Goal: Use online tool/utility: Utilize a website feature to perform a specific function

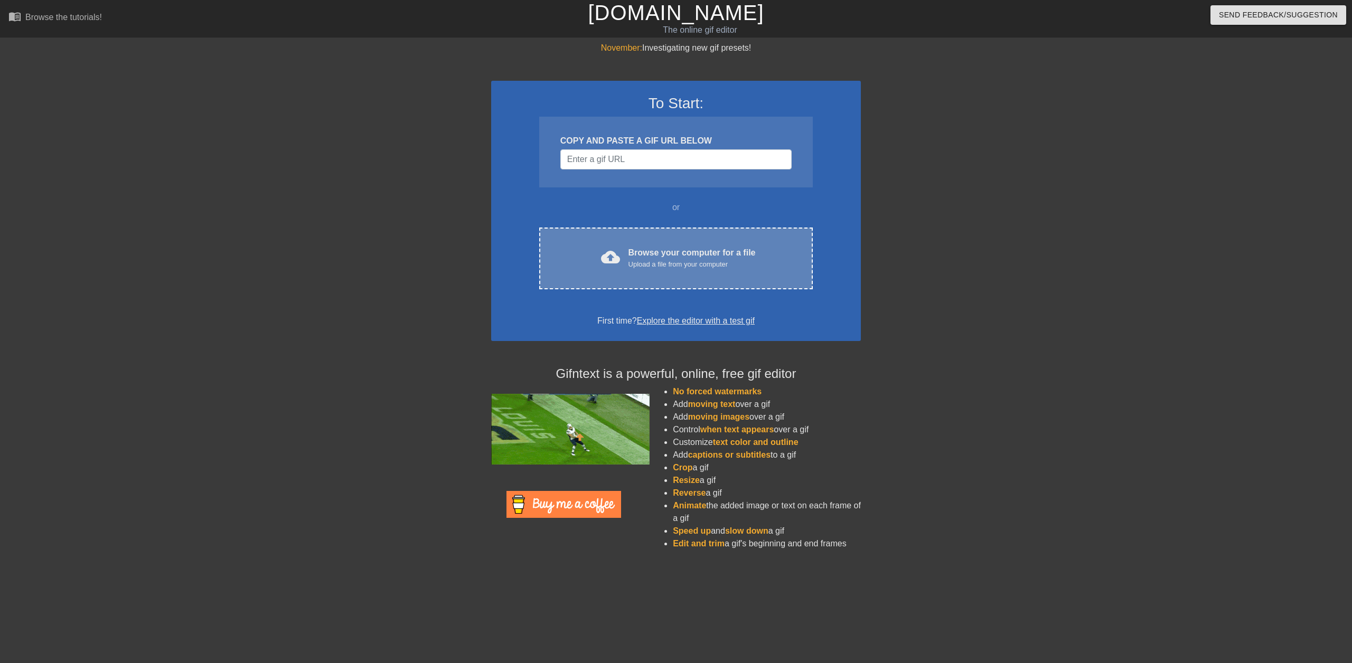
click at [655, 258] on div "Browse your computer for a file Upload a file from your computer" at bounding box center [692, 258] width 127 height 23
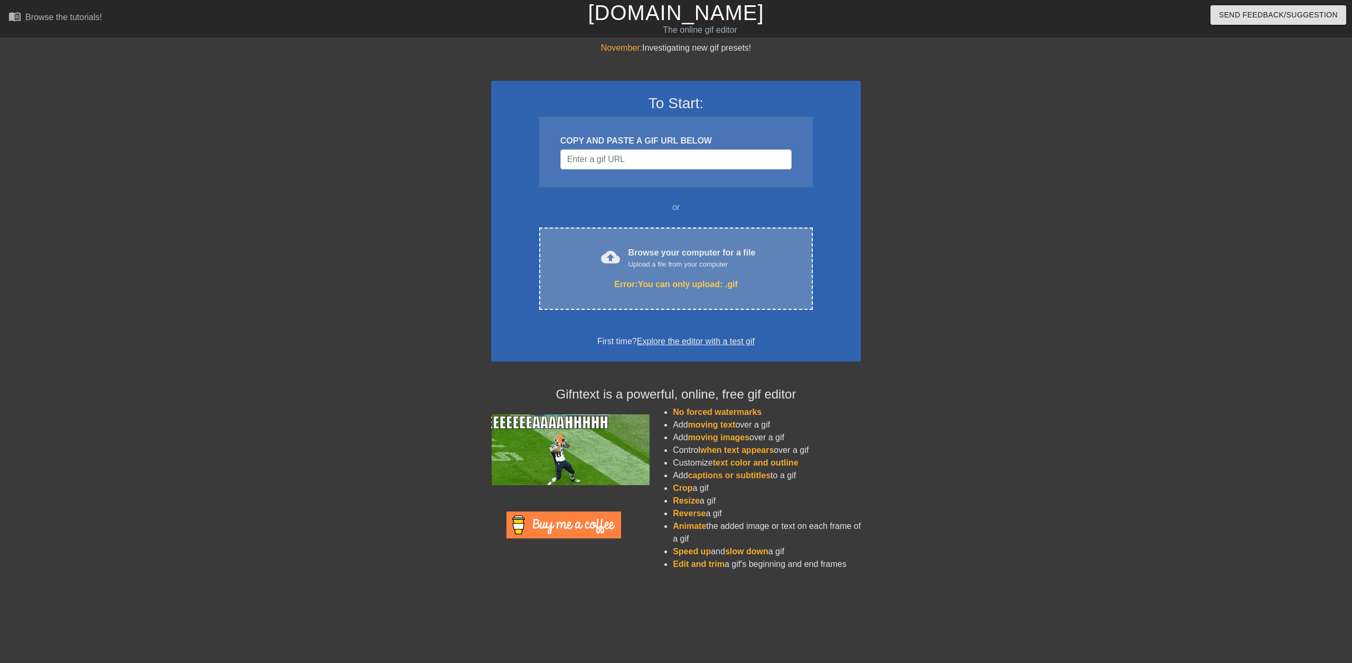
click at [675, 259] on div "Upload a file from your computer" at bounding box center [692, 264] width 127 height 11
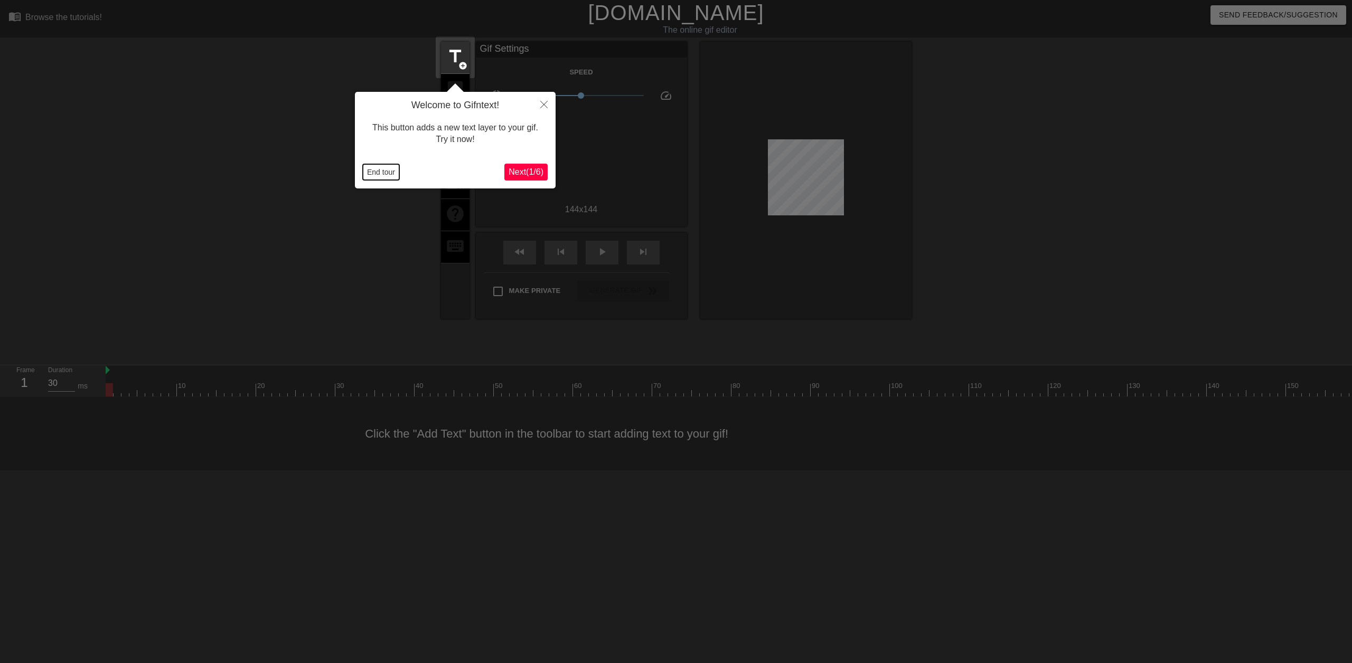
click at [369, 171] on button "End tour" at bounding box center [381, 172] width 36 height 16
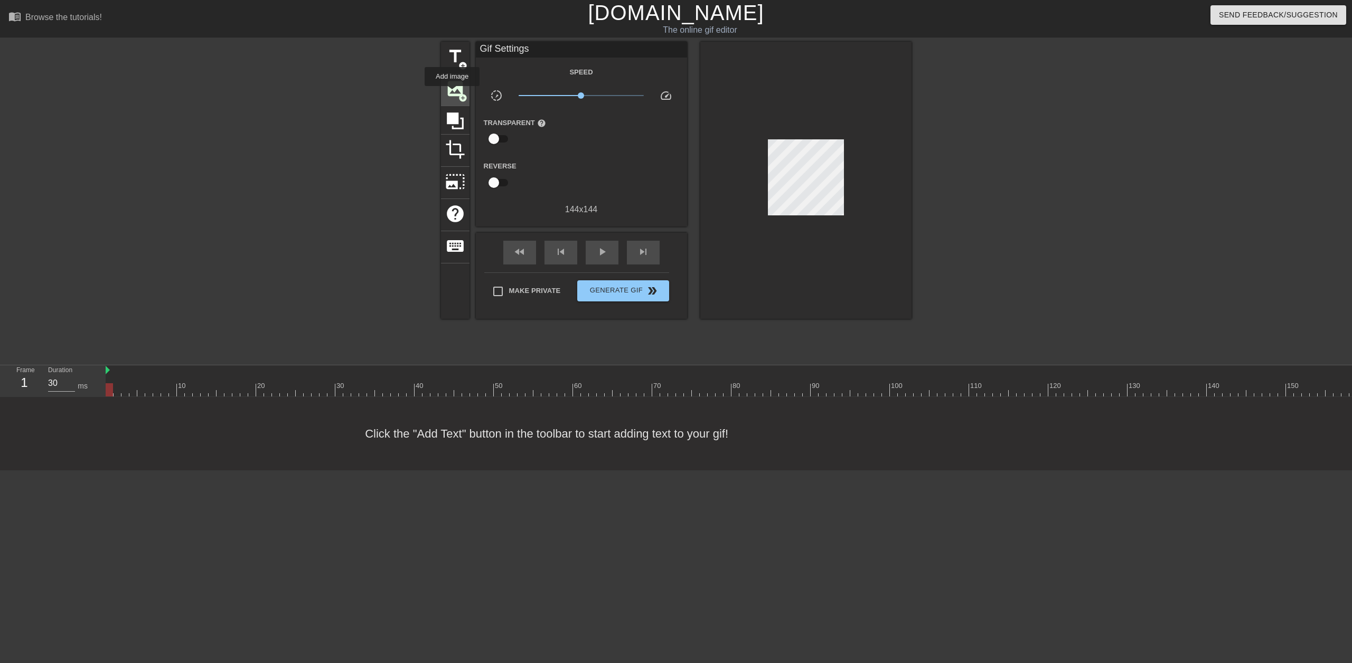
click at [452, 93] on span "image" at bounding box center [455, 89] width 20 height 20
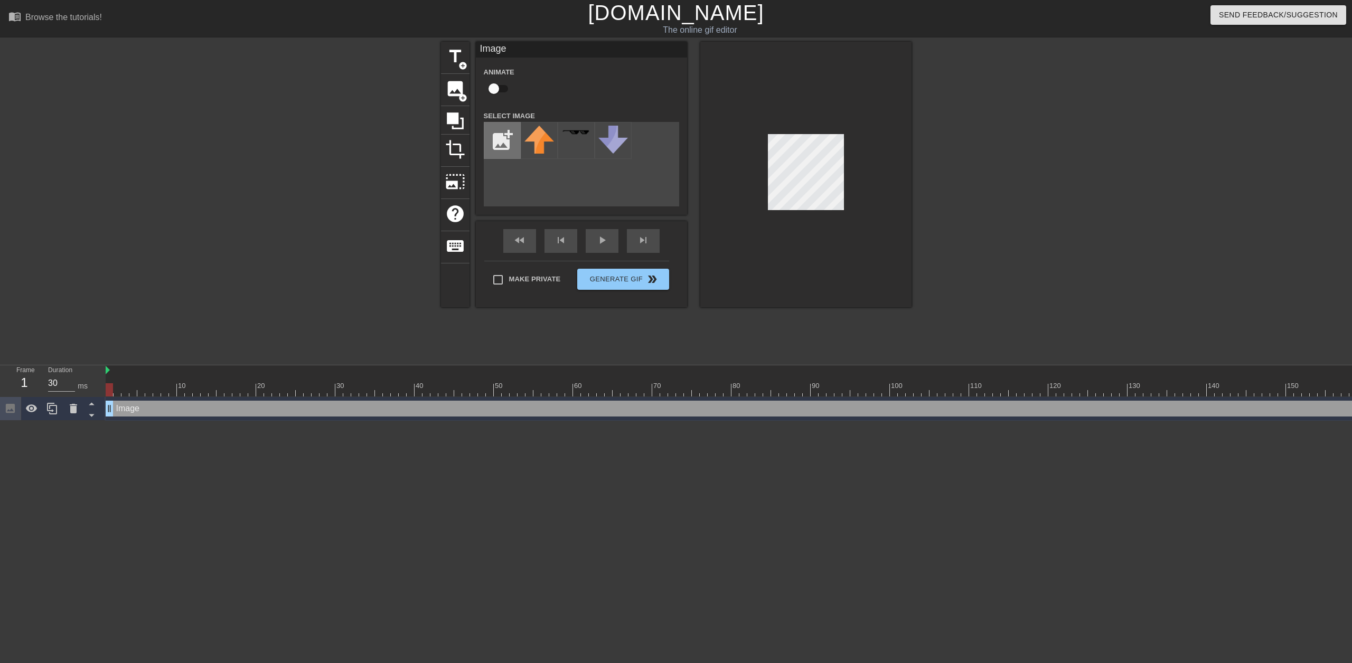
click at [502, 139] on input "file" at bounding box center [502, 141] width 36 height 36
type input "C:\fakepath\ezgif-821f90754dcb4e.gif"
click at [539, 131] on img at bounding box center [540, 141] width 30 height 30
click at [538, 152] on img at bounding box center [540, 141] width 30 height 30
drag, startPoint x: 764, startPoint y: 174, endPoint x: 1037, endPoint y: 152, distance: 274.0
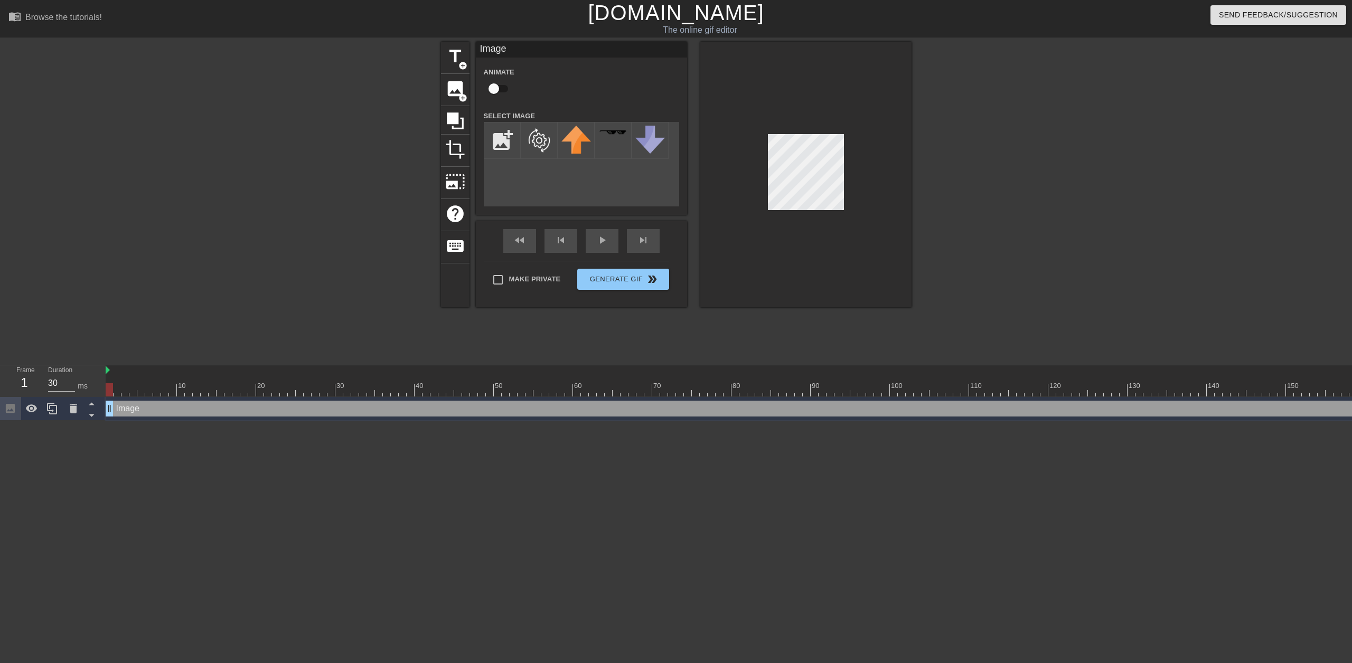
click at [1037, 152] on div at bounding box center [1003, 200] width 158 height 317
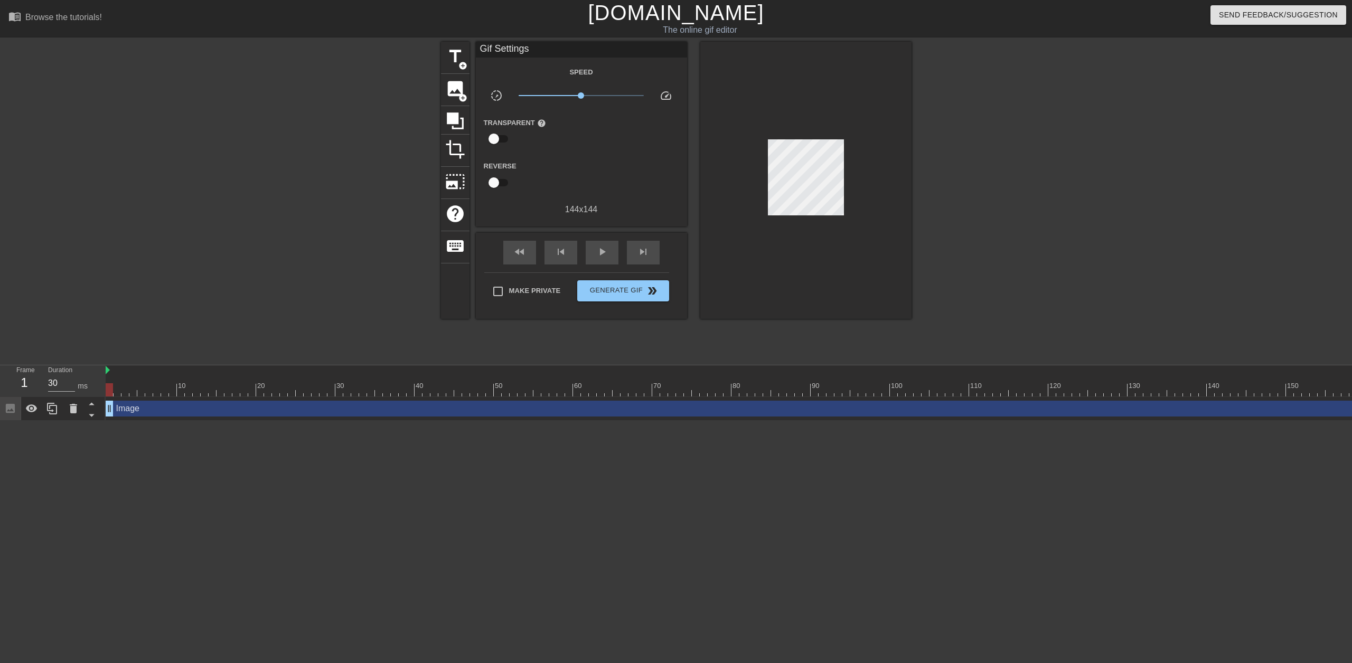
click at [920, 225] on div "title add_circle image add_circle crop photo_size_select_large help keyboard Gi…" at bounding box center [676, 200] width 1352 height 317
